Goal: Information Seeking & Learning: Learn about a topic

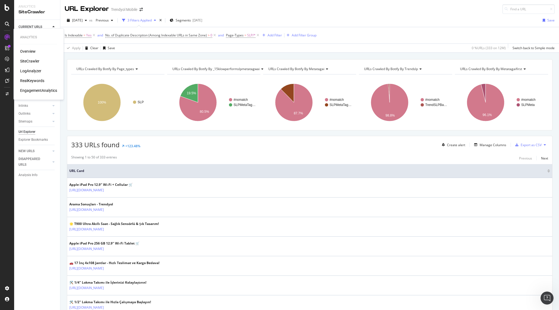
click at [32, 80] on div "RealKeywords" at bounding box center [32, 80] width 24 height 5
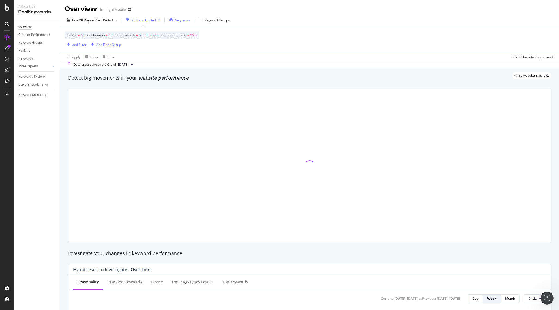
click at [184, 22] on span "Segments" at bounding box center [182, 20] width 15 height 5
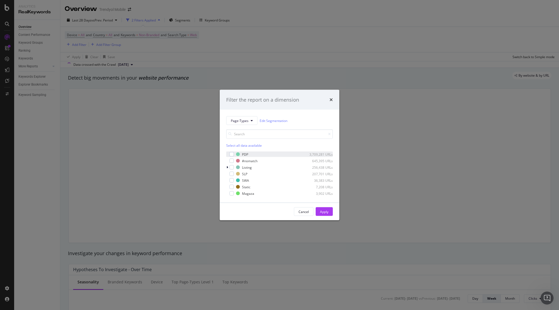
click at [234, 153] on div "PDP 3,709,281 URLs" at bounding box center [279, 154] width 107 height 5
click at [327, 212] on div "Apply" at bounding box center [324, 211] width 8 height 5
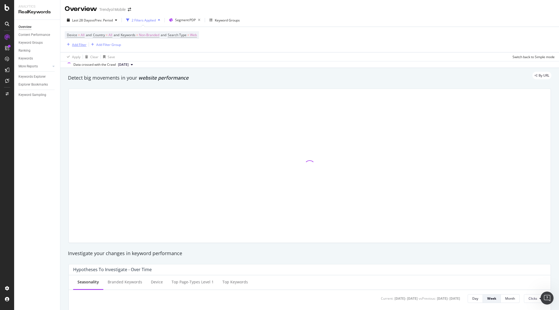
click at [75, 45] on div "Add Filter" at bounding box center [79, 44] width 14 height 5
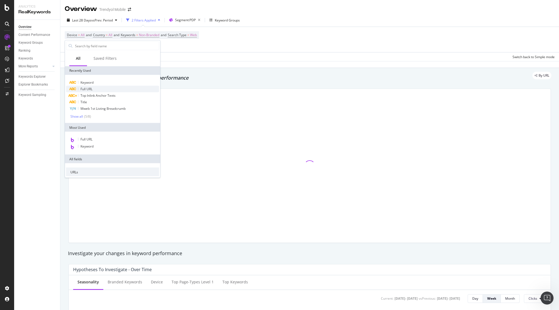
click at [108, 90] on div "Full URL" at bounding box center [112, 89] width 93 height 7
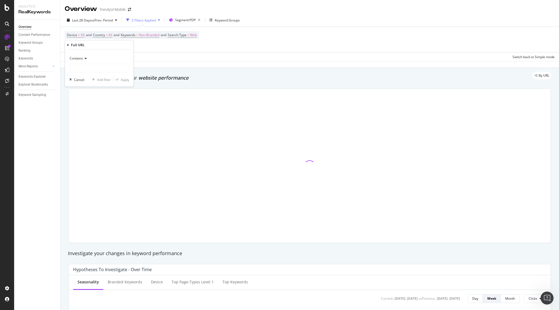
click at [92, 54] on div "Contains" at bounding box center [99, 58] width 60 height 9
click at [78, 61] on div "Contains" at bounding box center [99, 58] width 60 height 9
click at [97, 120] on div "Doesn't contain" at bounding box center [100, 118] width 58 height 7
click at [92, 67] on input "text" at bounding box center [99, 68] width 59 height 9
type input "pi="
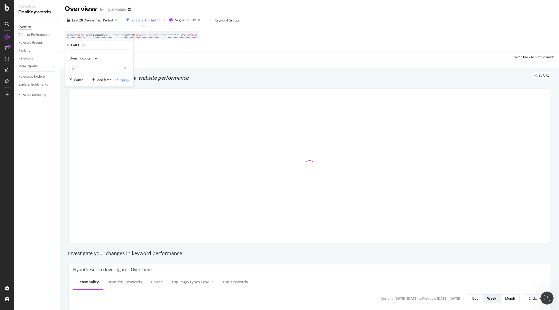
click at [126, 81] on div "Apply" at bounding box center [125, 79] width 8 height 5
click at [115, 46] on div "Add Filter" at bounding box center [113, 45] width 14 height 5
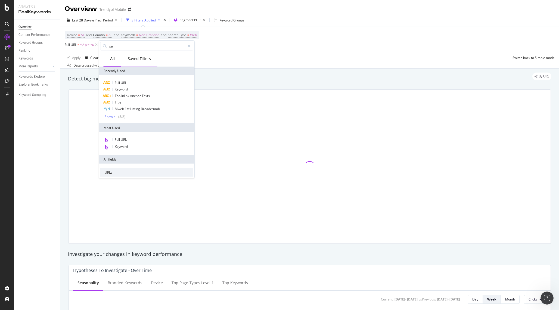
type input "s"
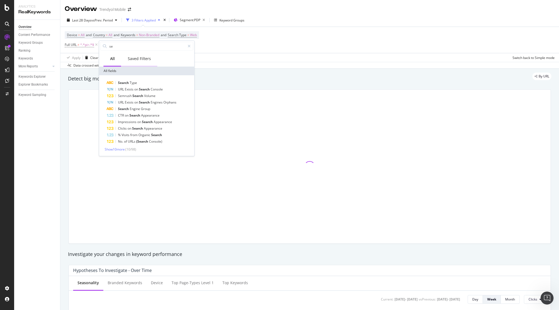
type input "s"
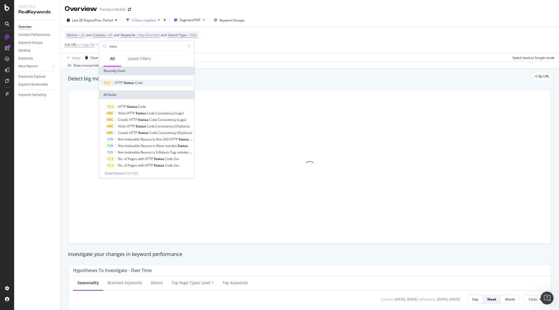
type input "statu"
click at [134, 85] on div "HTTP Status Code" at bounding box center [146, 83] width 93 height 7
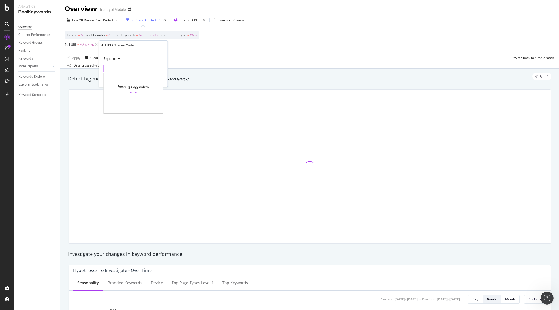
click at [141, 69] on input "number" at bounding box center [134, 68] width 60 height 9
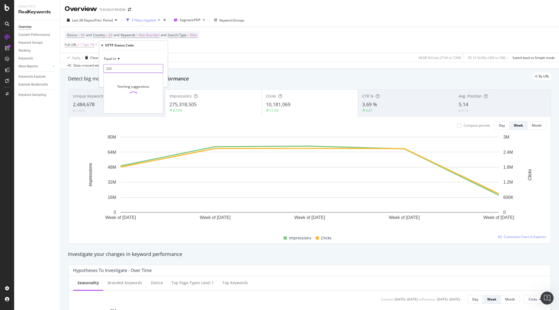
type input "200"
click at [103, 82] on div "Cancel" at bounding box center [109, 79] width 17 height 5
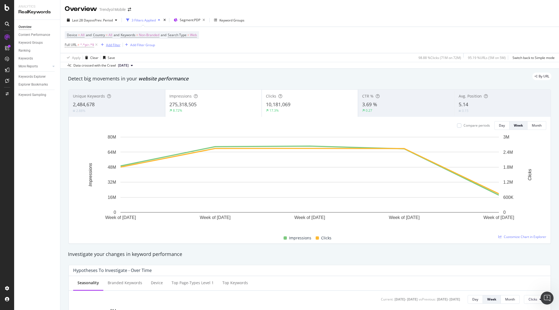
click at [110, 45] on div "Add Filter" at bounding box center [113, 45] width 14 height 5
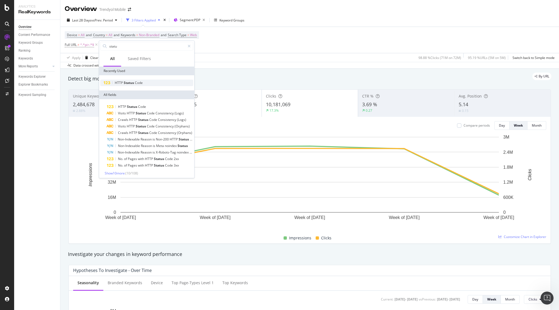
click at [131, 81] on span "Status" at bounding box center [129, 82] width 11 height 5
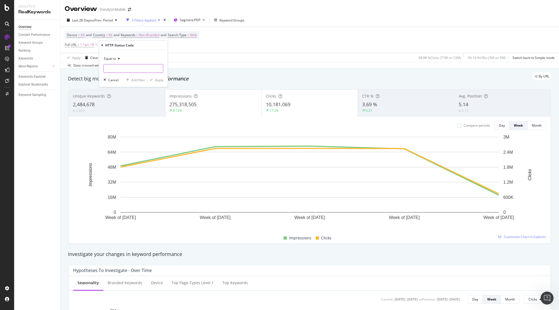
click at [134, 70] on input "number" at bounding box center [134, 68] width 60 height 9
type input "200"
click at [135, 74] on span "200" at bounding box center [121, 75] width 33 height 5
click at [156, 82] on div "Apply" at bounding box center [159, 80] width 8 height 5
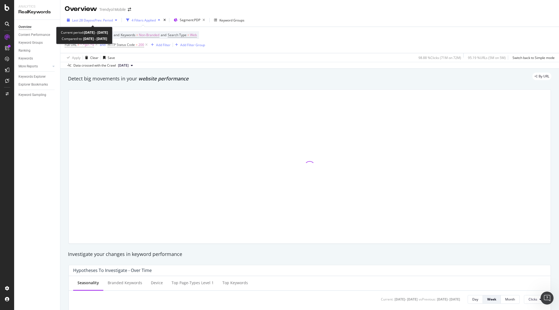
click at [93, 23] on div "Last 28 Days vs Prev. Period" at bounding box center [92, 20] width 55 height 8
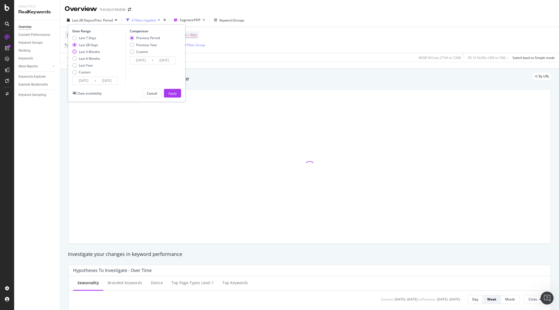
click at [85, 52] on div "Last 3 Months" at bounding box center [89, 51] width 21 height 5
type input "[DATE]"
click at [171, 96] on div "Apply" at bounding box center [172, 93] width 8 height 8
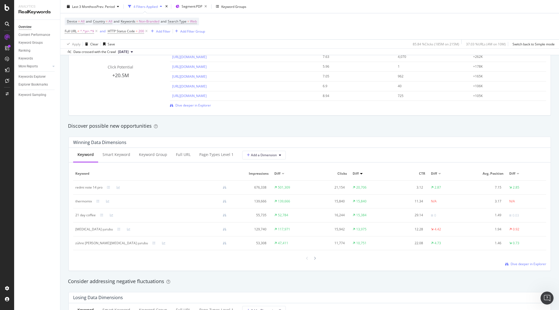
scroll to position [416, 0]
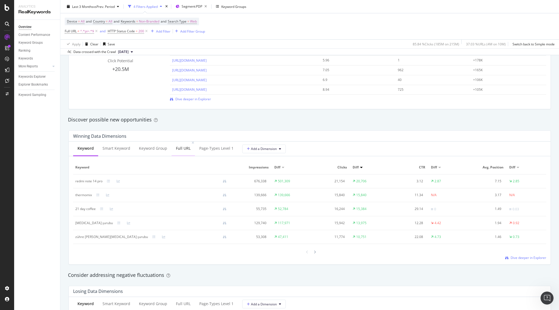
click at [182, 150] on div "Full URL" at bounding box center [183, 148] width 15 height 5
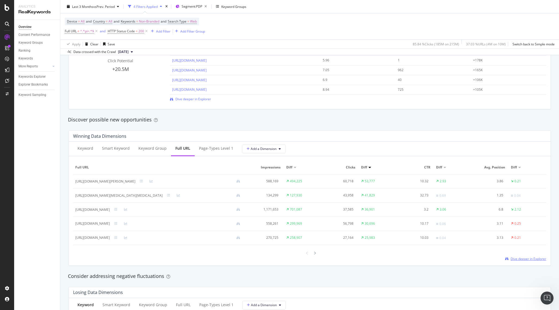
click at [524, 261] on span "Dive deeper in Explorer" at bounding box center [528, 259] width 36 height 5
